Goal: Task Accomplishment & Management: Manage account settings

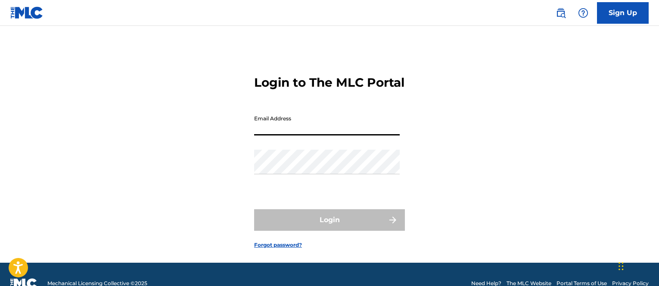
click at [318, 129] on input "Email Address" at bounding box center [327, 123] width 146 height 25
type input "[EMAIL_ADDRESS][DOMAIN_NAME]"
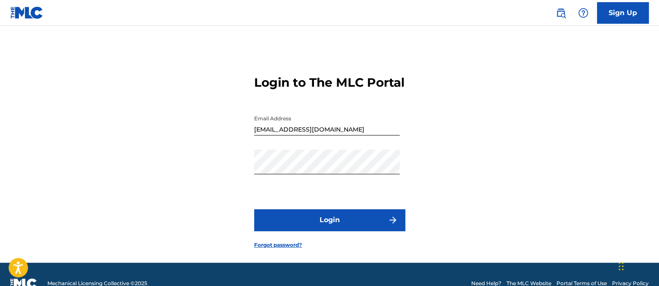
click at [376, 230] on button "Login" at bounding box center [329, 220] width 151 height 22
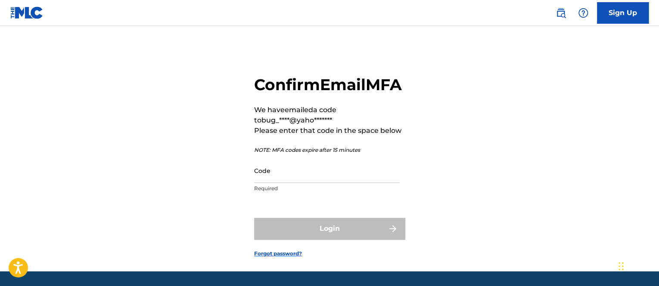
click at [358, 177] on input "Code" at bounding box center [327, 170] width 146 height 25
click at [279, 183] on input "Code" at bounding box center [327, 170] width 146 height 25
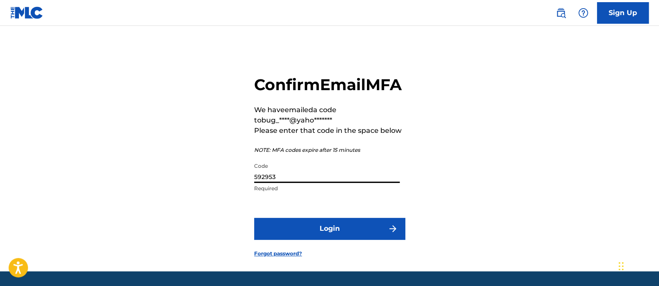
type input "592953"
click at [307, 239] on button "Login" at bounding box center [329, 229] width 151 height 22
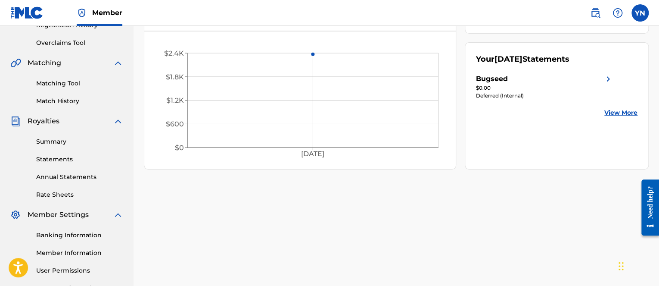
scroll to position [248, 0]
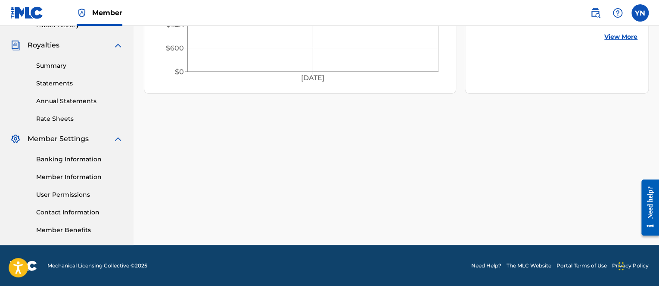
click at [82, 161] on link "Banking Information" at bounding box center [79, 159] width 87 height 9
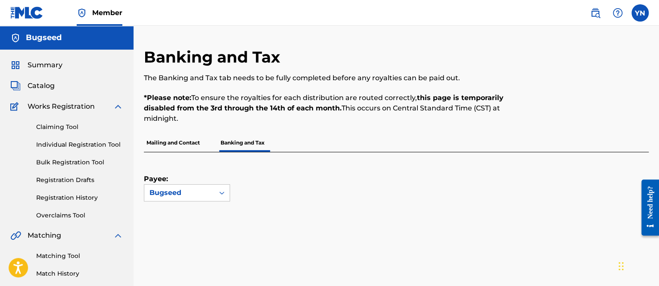
scroll to position [86, 0]
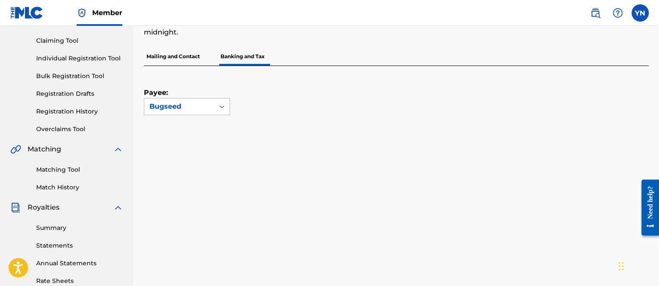
click at [162, 113] on div "Bugseed" at bounding box center [179, 106] width 70 height 16
click at [169, 125] on div "Bugseed" at bounding box center [186, 126] width 85 height 22
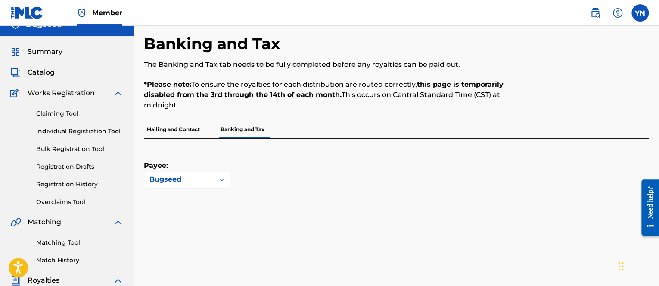
scroll to position [0, 0]
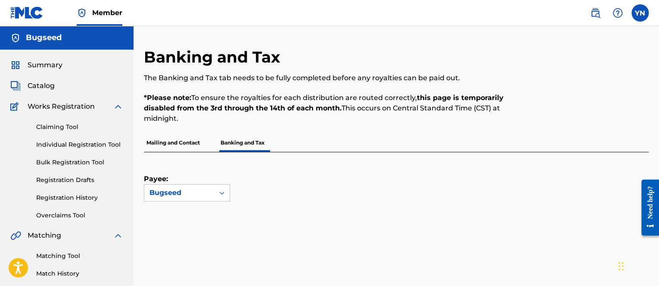
click at [201, 150] on p "Mailing and Contact" at bounding box center [173, 143] width 59 height 18
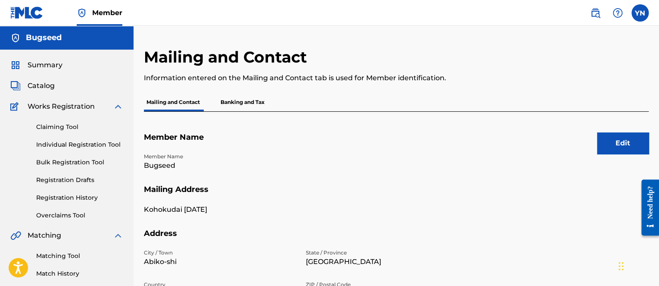
click at [44, 85] on span "Catalog" at bounding box center [41, 86] width 27 height 10
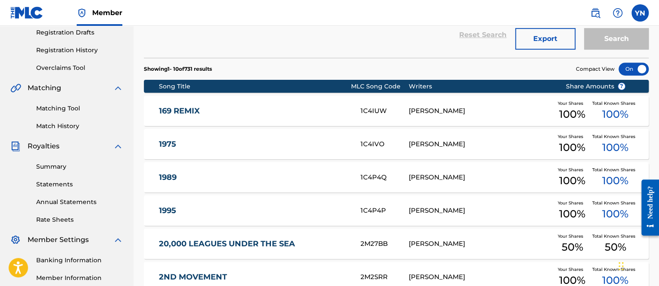
scroll to position [172, 0]
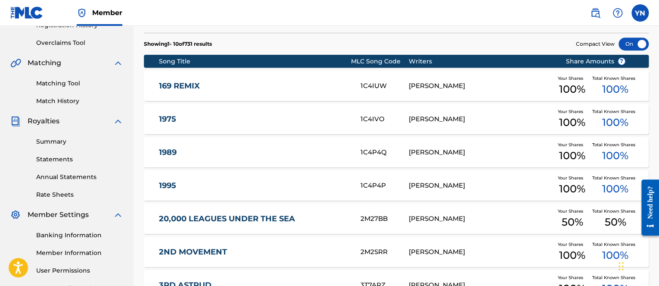
click at [570, 189] on span "100 %" at bounding box center [572, 189] width 26 height 16
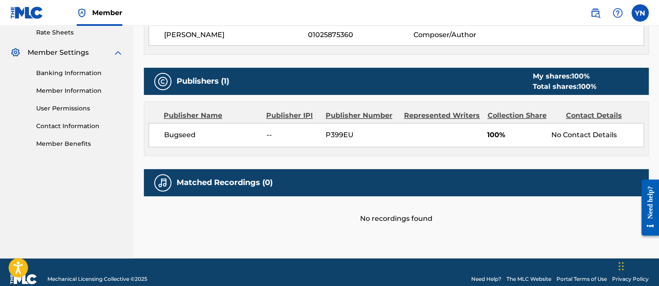
scroll to position [345, 0]
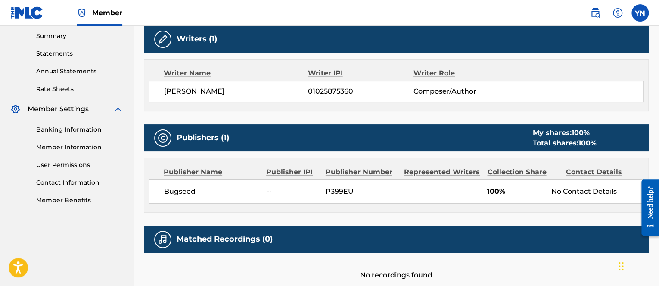
drag, startPoint x: 429, startPoint y: 166, endPoint x: 406, endPoint y: 142, distance: 33.2
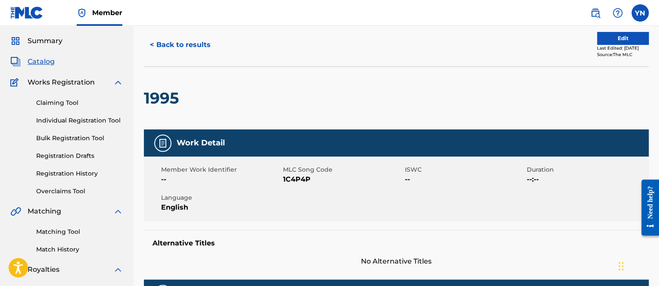
scroll to position [11, 0]
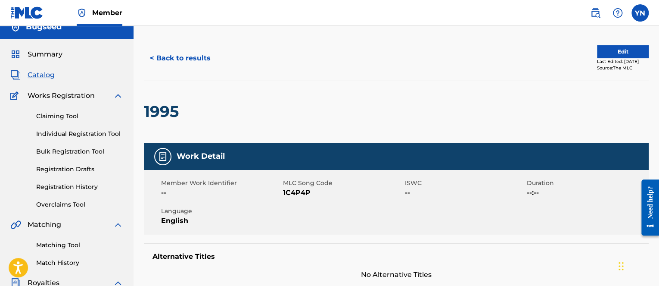
click at [170, 51] on button "< Back to results" at bounding box center [180, 58] width 73 height 22
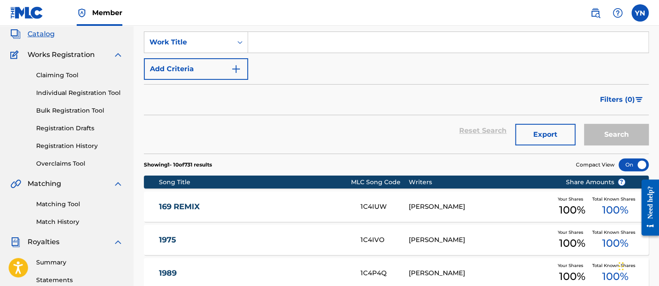
drag, startPoint x: 487, startPoint y: 215, endPoint x: 515, endPoint y: 247, distance: 42.4
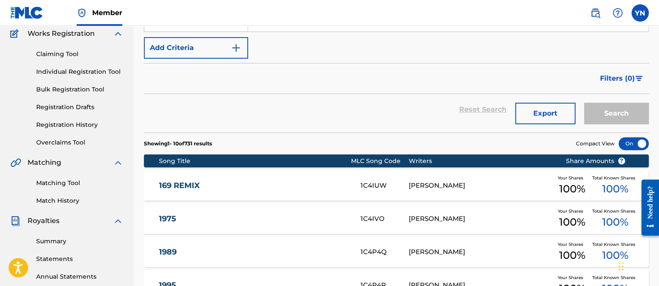
scroll to position [86, 0]
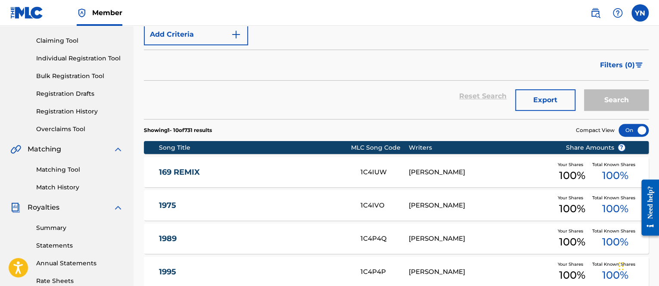
click at [639, 127] on div at bounding box center [634, 130] width 30 height 13
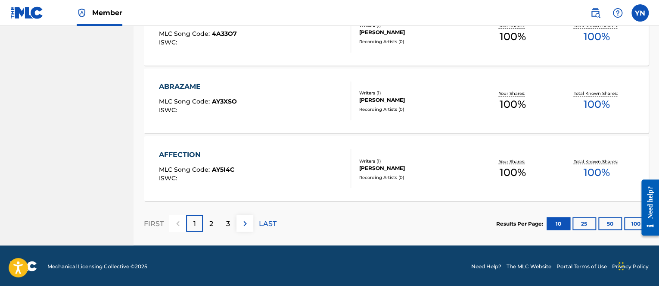
scroll to position [700, 0]
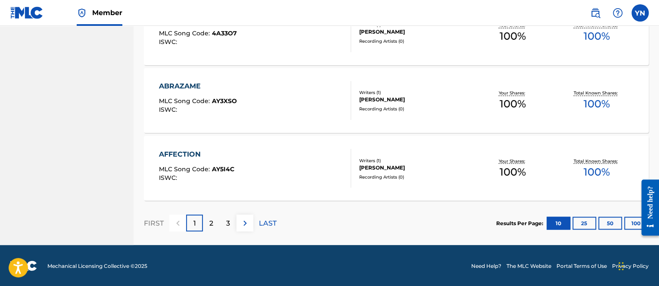
click at [630, 224] on button "100" at bounding box center [636, 222] width 24 height 13
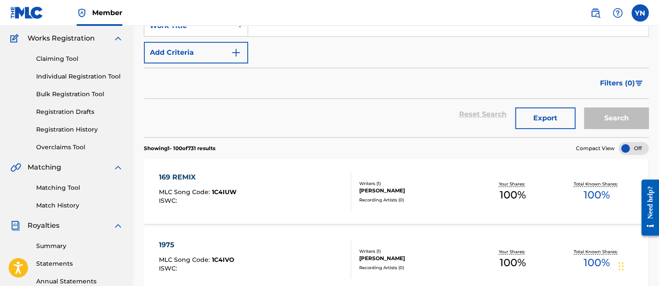
scroll to position [0, 0]
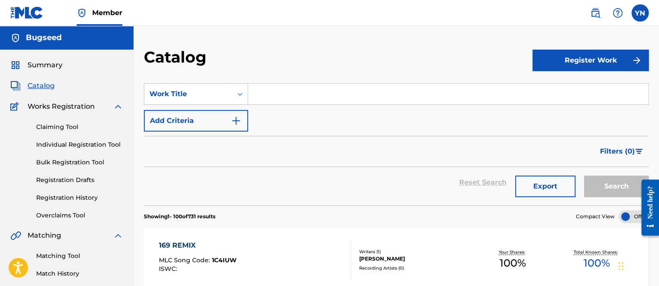
click at [550, 191] on button "Export" at bounding box center [545, 186] width 60 height 22
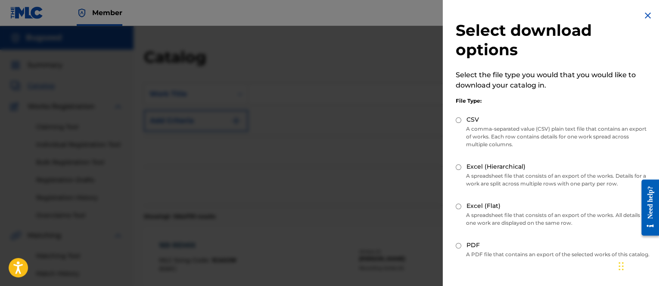
click at [233, 112] on div at bounding box center [329, 169] width 659 height 286
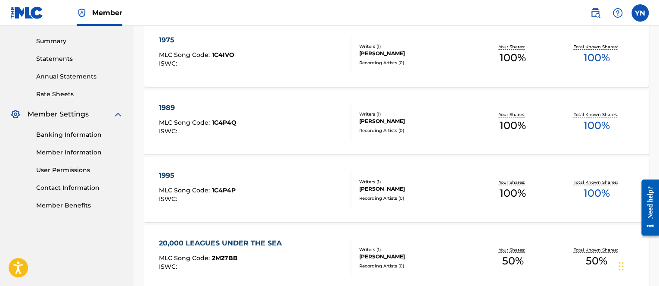
scroll to position [258, 0]
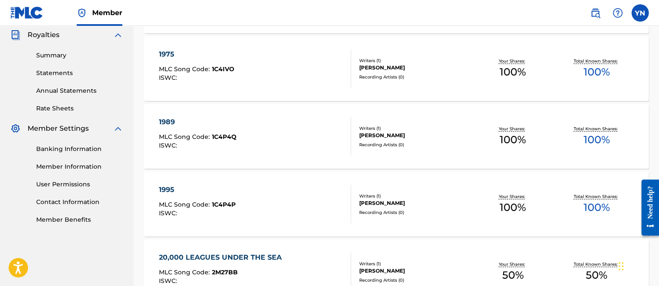
click at [76, 198] on link "Contact Information" at bounding box center [79, 201] width 87 height 9
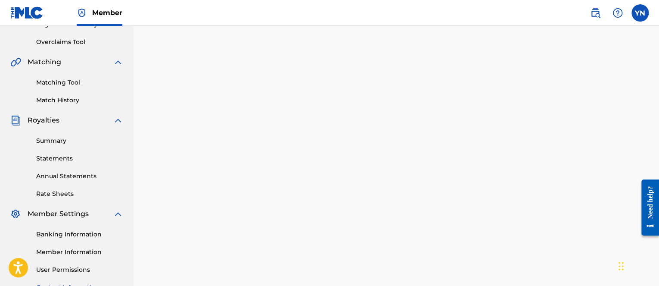
scroll to position [248, 0]
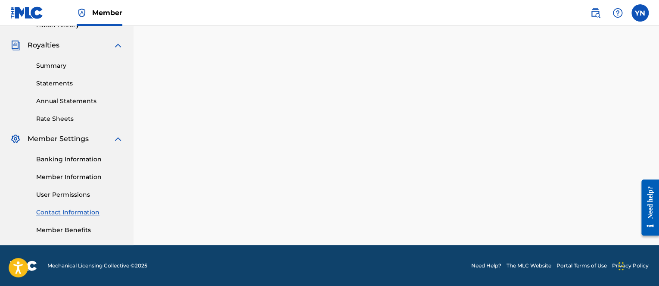
click at [72, 159] on link "Banking Information" at bounding box center [79, 159] width 87 height 9
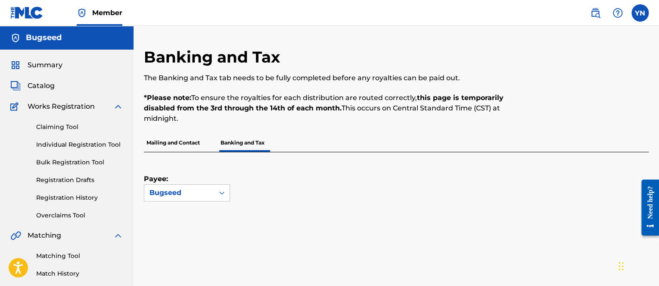
click at [601, 10] on link at bounding box center [595, 12] width 17 height 17
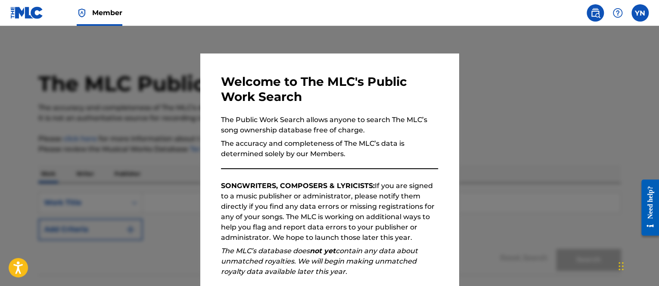
scroll to position [109, 0]
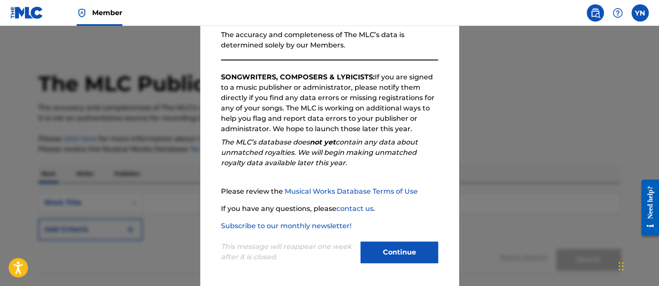
click at [298, 208] on p "If you have any questions, please contact us ." at bounding box center [329, 208] width 217 height 10
click at [378, 249] on button "Continue" at bounding box center [400, 252] width 78 height 22
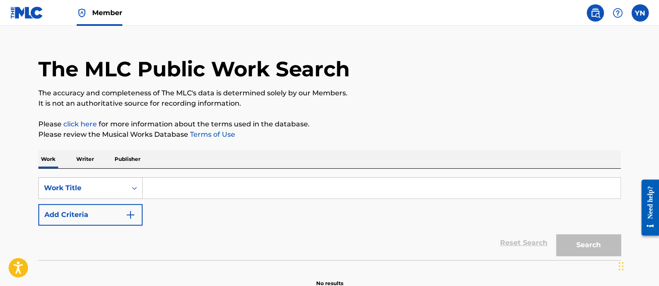
scroll to position [0, 0]
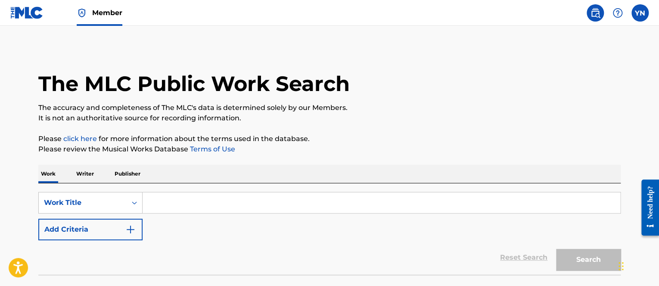
click at [360, 208] on input "Search Form" at bounding box center [382, 202] width 478 height 21
click at [643, 16] on label at bounding box center [640, 12] width 17 height 17
click at [640, 13] on input "YN [PERSON_NAME] [EMAIL_ADDRESS][DOMAIN_NAME] Notification Preferences Profile …" at bounding box center [640, 13] width 0 height 0
